Goal: Task Accomplishment & Management: Manage account settings

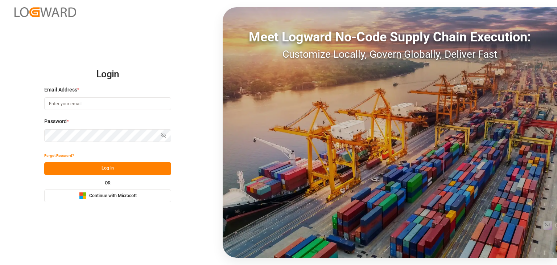
click at [113, 199] on div "Microsoft Logo Continue with Microsoft" at bounding box center [108, 196] width 58 height 8
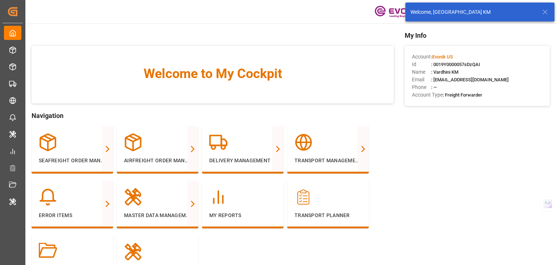
click at [540, 11] on div "Welcome, Vardhini KM" at bounding box center [475, 12] width 130 height 8
click at [543, 11] on icon at bounding box center [544, 12] width 9 height 9
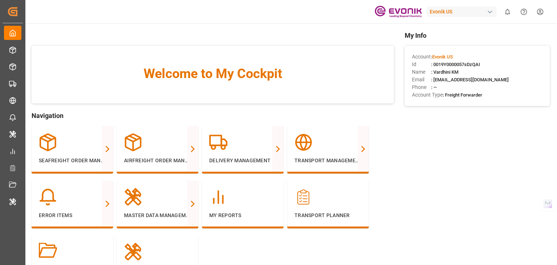
click at [444, 8] on div "Evonik US" at bounding box center [461, 12] width 70 height 11
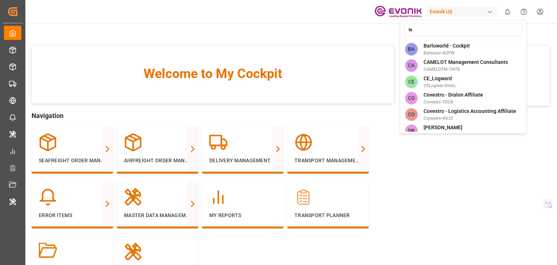
type input "log"
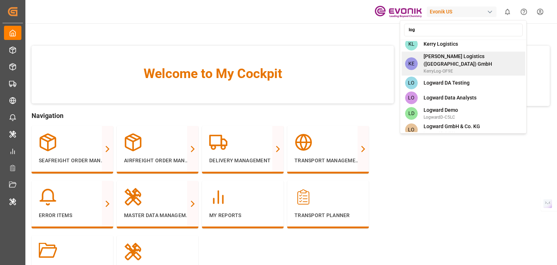
scroll to position [103, 0]
